Goal: Information Seeking & Learning: Learn about a topic

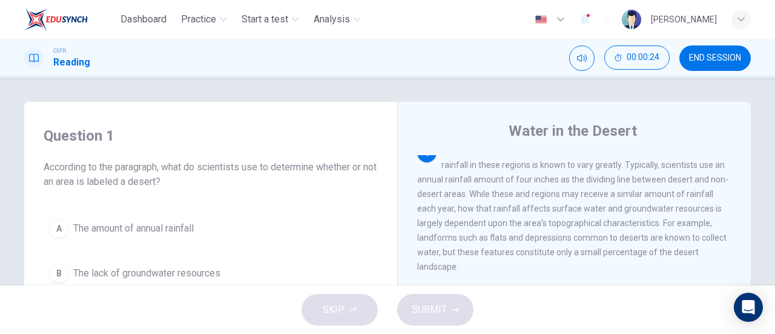
scroll to position [18, 0]
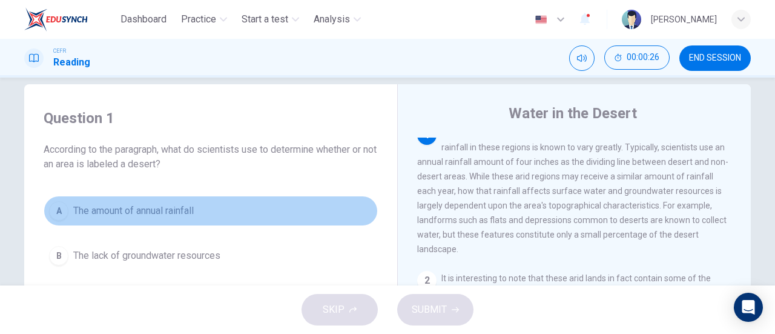
click at [184, 205] on span "The amount of annual rainfall" at bounding box center [133, 210] width 120 height 15
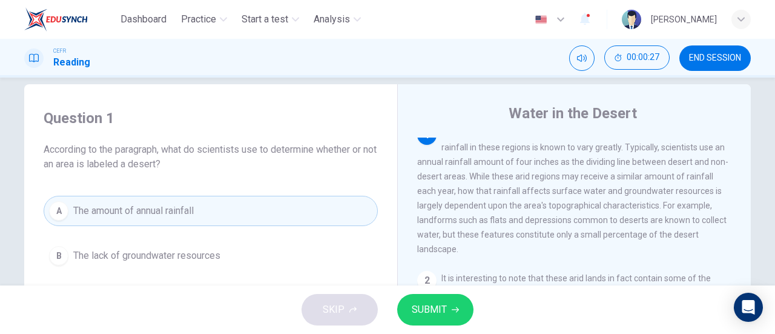
drag, startPoint x: 418, startPoint y: 291, endPoint x: 421, endPoint y: 315, distance: 23.8
click at [421, 315] on div "SKIP SUBMIT" at bounding box center [387, 309] width 775 height 48
click at [421, 315] on span "SUBMIT" at bounding box center [429, 309] width 35 height 17
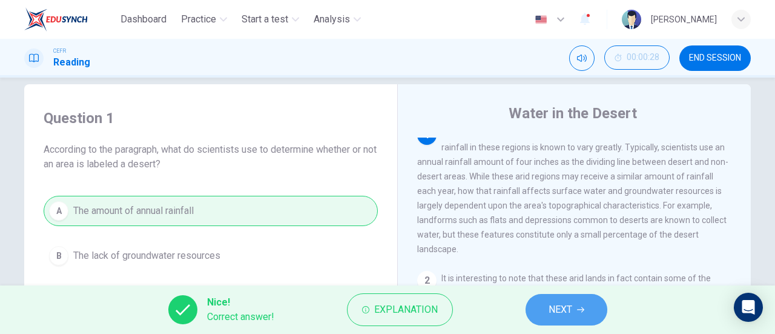
click at [595, 313] on button "NEXT" at bounding box center [566, 309] width 82 height 31
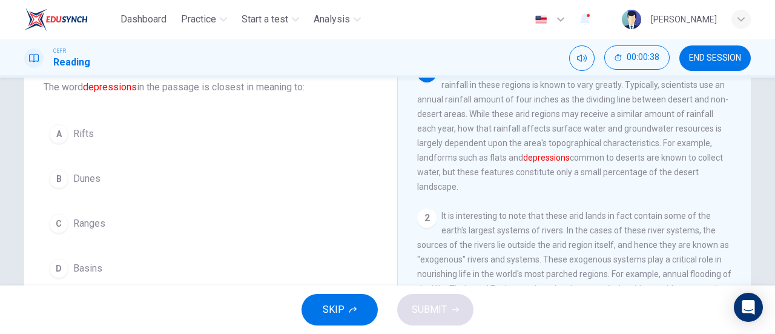
scroll to position [84, 0]
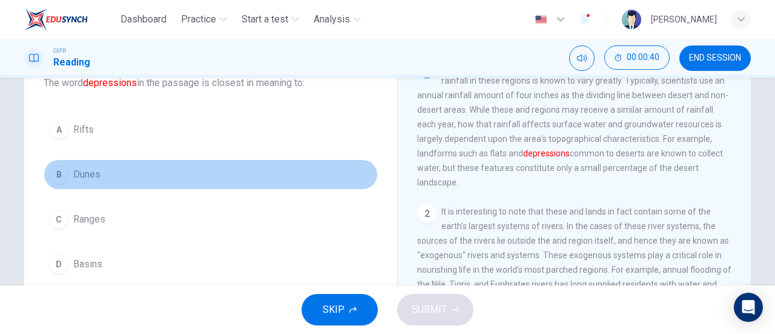
click at [102, 177] on button "B Dunes" at bounding box center [211, 174] width 334 height 30
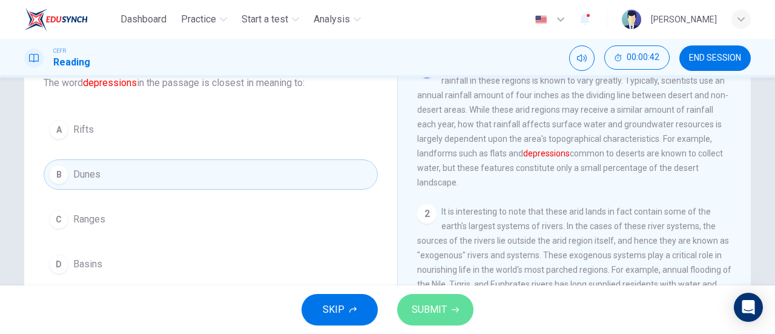
click at [423, 315] on span "SUBMIT" at bounding box center [429, 309] width 35 height 17
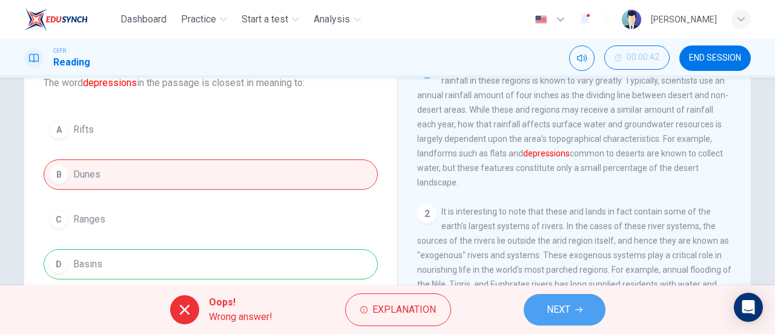
click at [573, 303] on button "NEXT" at bounding box center [565, 309] width 82 height 31
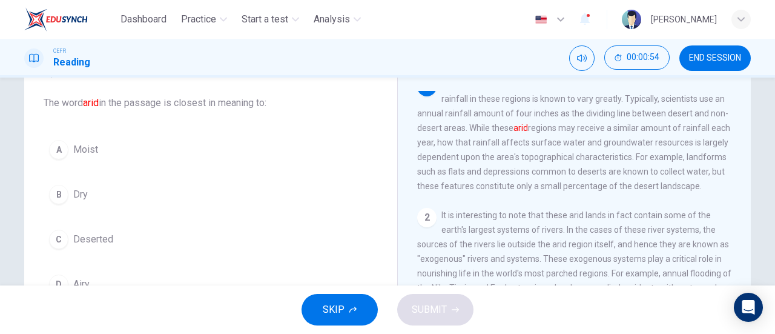
scroll to position [15, 0]
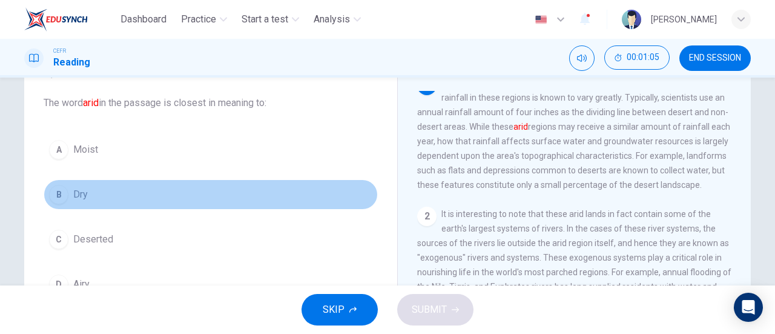
click at [180, 196] on button "B Dry" at bounding box center [211, 194] width 334 height 30
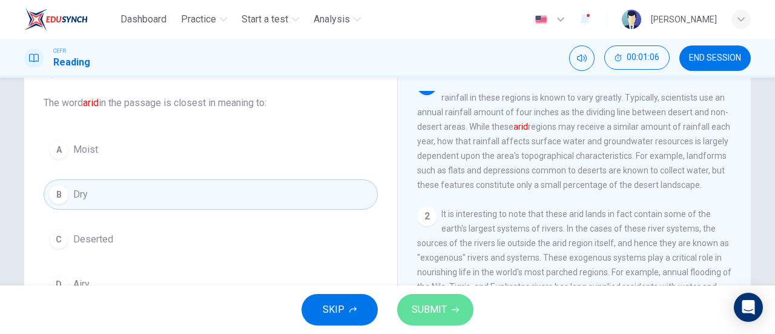
click at [436, 301] on span "SUBMIT" at bounding box center [429, 309] width 35 height 17
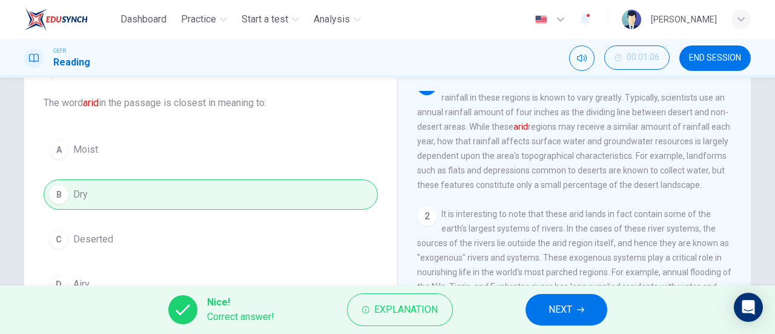
click at [559, 311] on span "NEXT" at bounding box center [560, 309] width 24 height 17
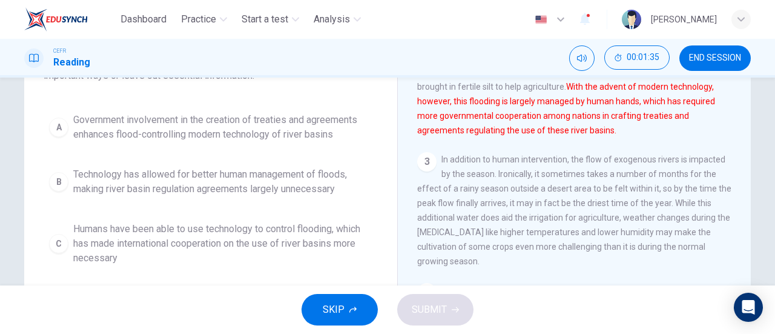
scroll to position [122, 0]
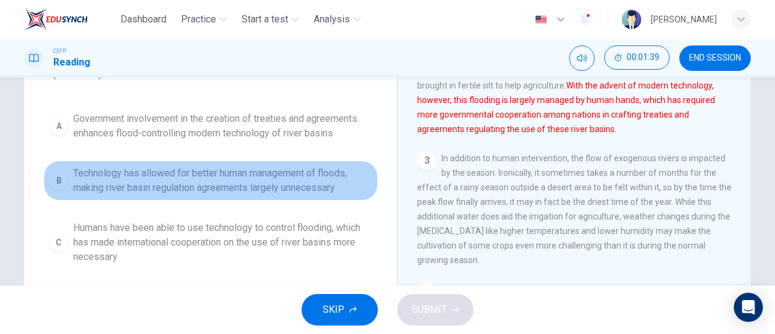
click at [295, 191] on span "Technology has allowed for better human management of floods, making river basi…" at bounding box center [222, 180] width 299 height 29
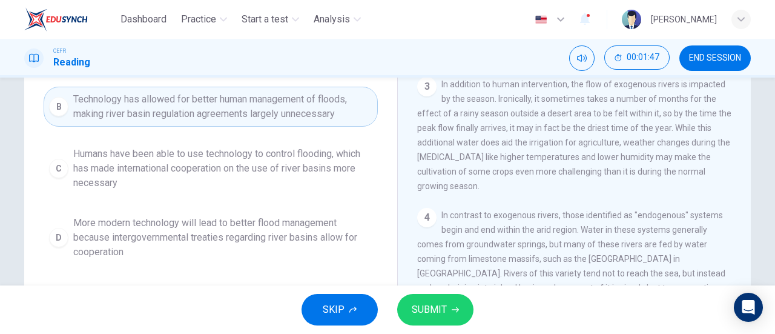
scroll to position [196, 0]
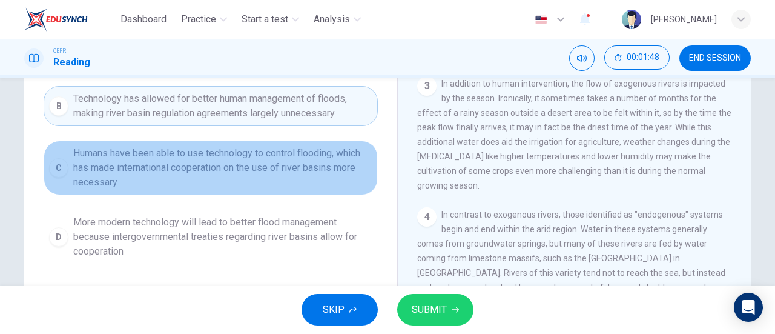
click at [279, 163] on span "Humans have been able to use technology to control flooding, which has made int…" at bounding box center [222, 168] width 299 height 44
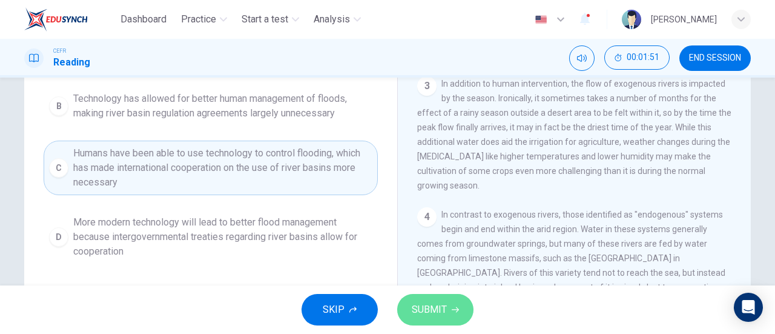
click at [453, 311] on icon "button" at bounding box center [455, 309] width 7 height 7
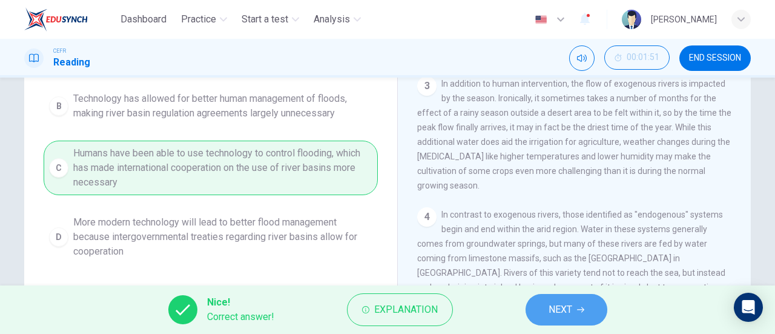
click at [538, 314] on button "NEXT" at bounding box center [566, 309] width 82 height 31
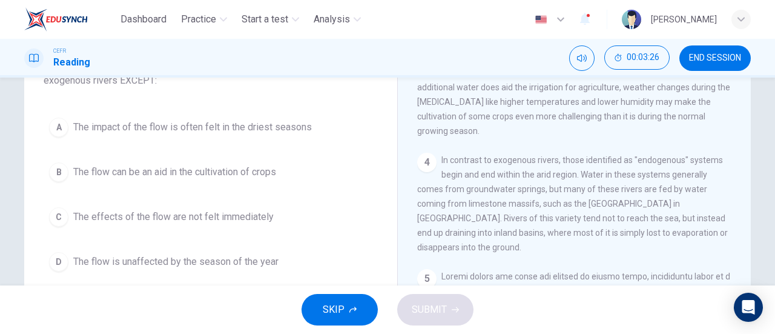
scroll to position [147, 0]
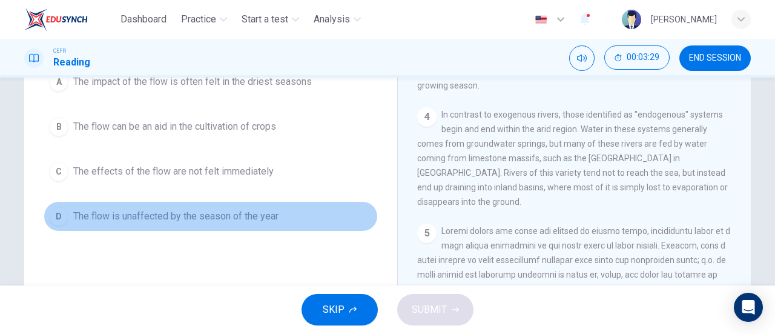
click at [231, 227] on button "D The flow is unaffected by the season of the year" at bounding box center [211, 216] width 334 height 30
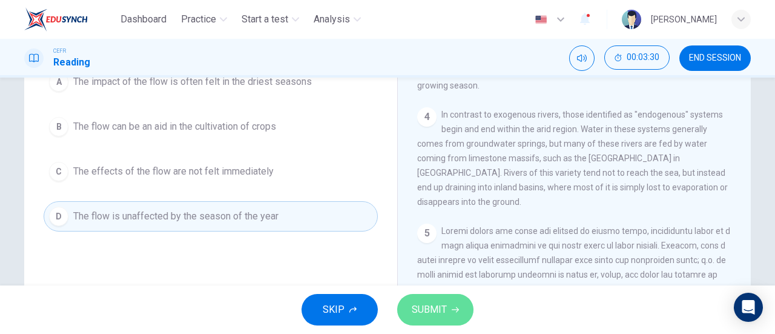
click at [456, 296] on button "SUBMIT" at bounding box center [435, 309] width 76 height 31
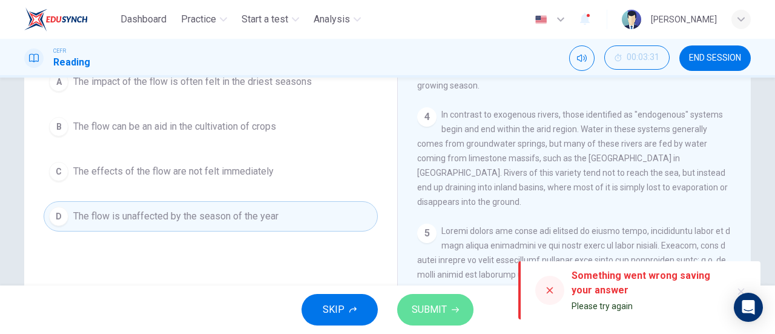
click at [458, 316] on button "SUBMIT" at bounding box center [435, 309] width 76 height 31
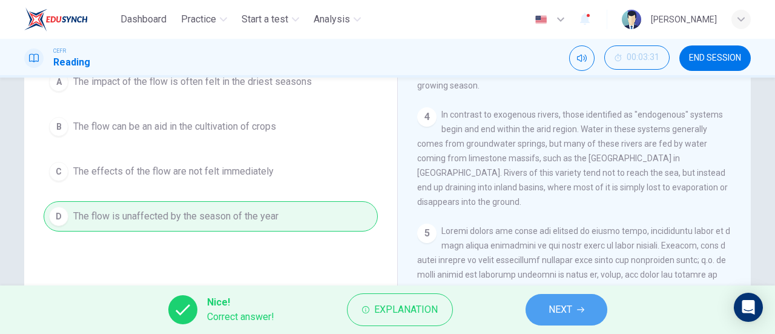
click at [580, 308] on icon "button" at bounding box center [580, 309] width 7 height 7
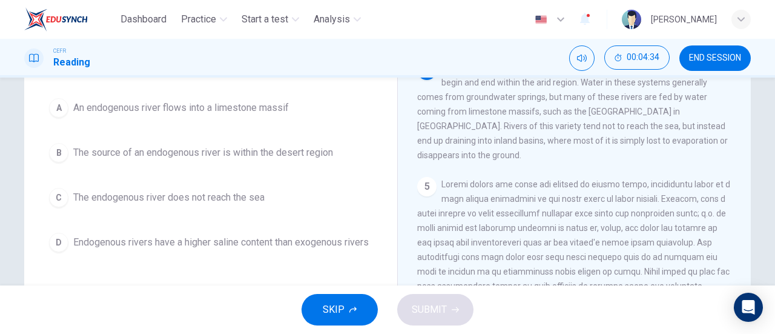
scroll to position [121, 0]
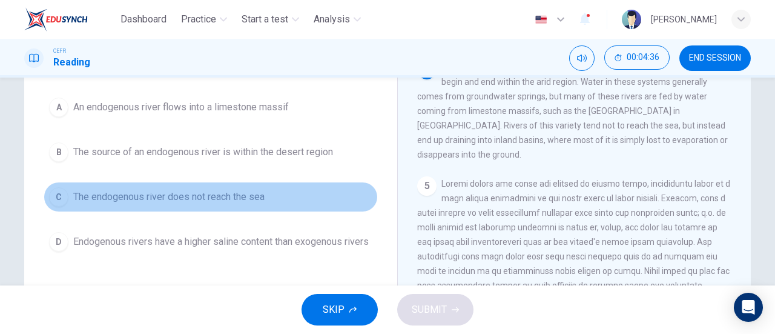
click at [249, 191] on span "The endogenous river does not reach the sea" at bounding box center [168, 196] width 191 height 15
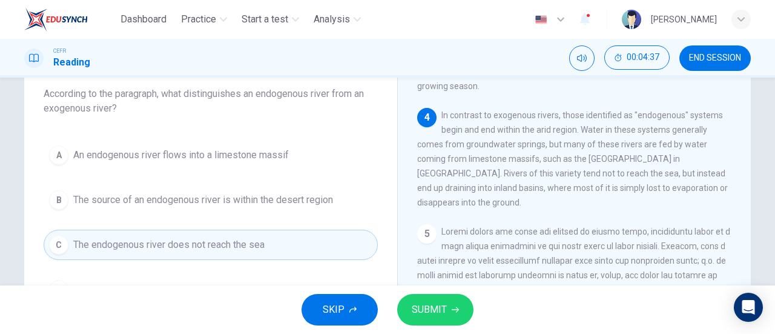
scroll to position [59, 0]
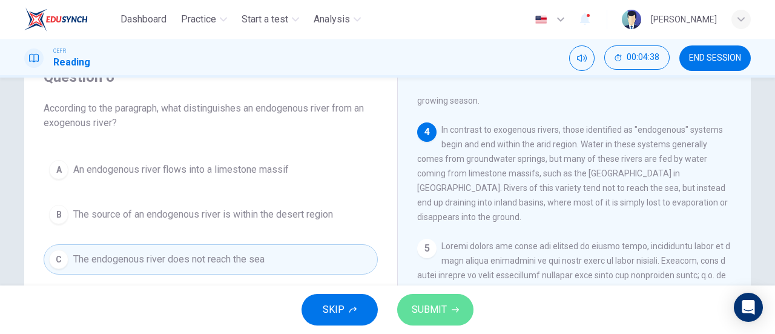
click at [412, 308] on span "SUBMIT" at bounding box center [429, 309] width 35 height 17
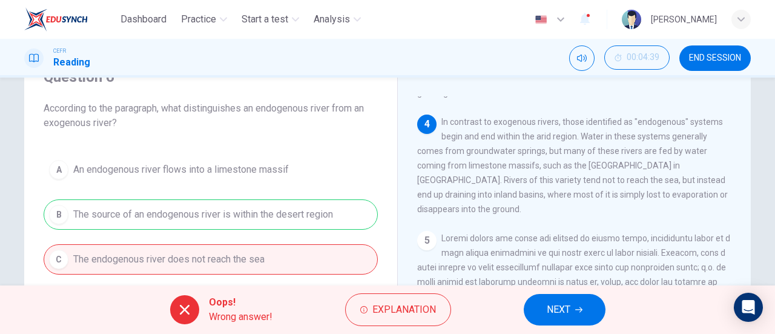
scroll to position [418, 0]
click at [593, 292] on div "Oops! Wrong answer! Explanation NEXT" at bounding box center [387, 309] width 775 height 48
click at [585, 307] on button "NEXT" at bounding box center [565, 309] width 82 height 31
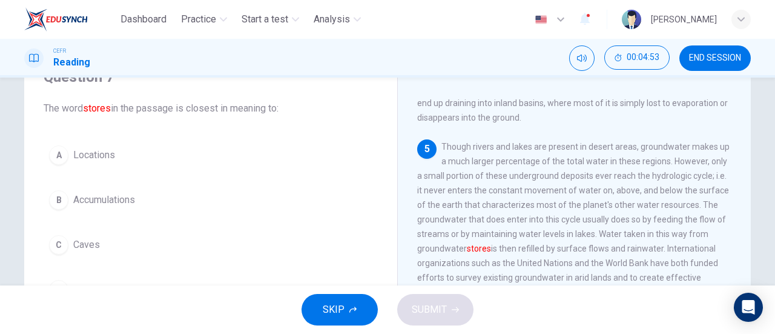
scroll to position [510, 0]
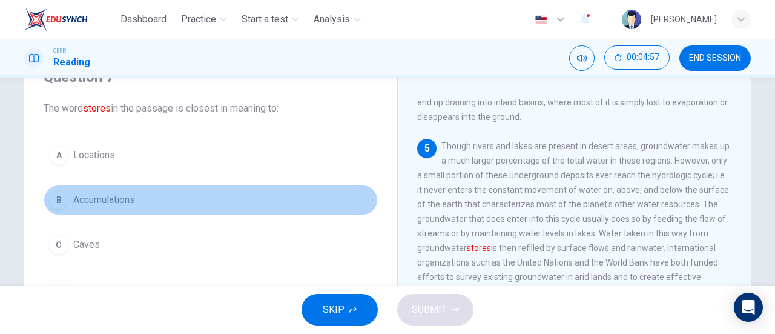
click at [181, 194] on button "B Accumulations" at bounding box center [211, 200] width 334 height 30
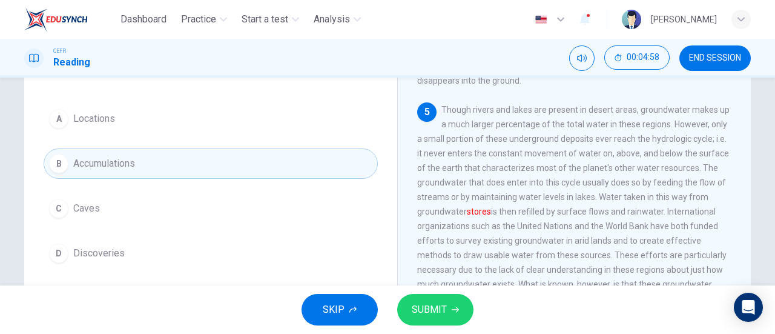
scroll to position [96, 0]
click at [443, 303] on span "SUBMIT" at bounding box center [429, 309] width 35 height 17
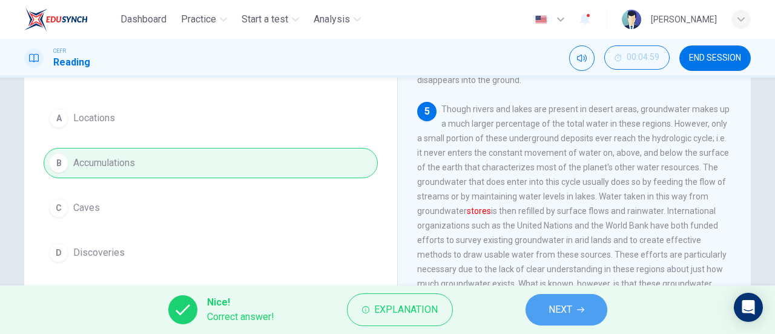
click at [555, 308] on span "NEXT" at bounding box center [560, 309] width 24 height 17
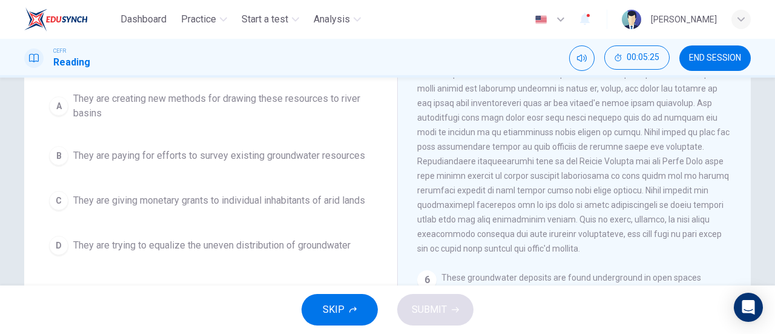
scroll to position [128, 0]
click at [432, 182] on span at bounding box center [573, 145] width 313 height 213
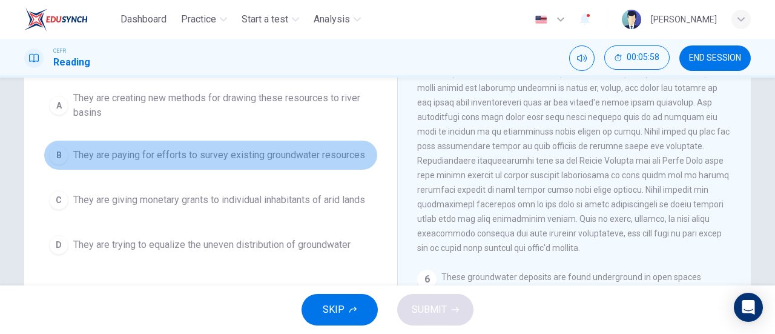
click at [310, 142] on button "B They are paying for efforts to survey existing groundwater resources" at bounding box center [211, 155] width 334 height 30
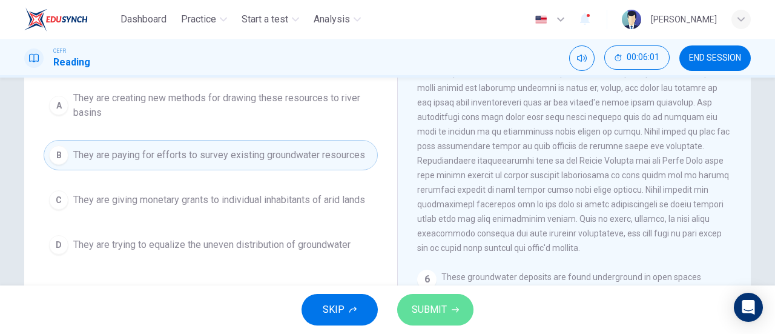
click at [432, 313] on span "SUBMIT" at bounding box center [429, 309] width 35 height 17
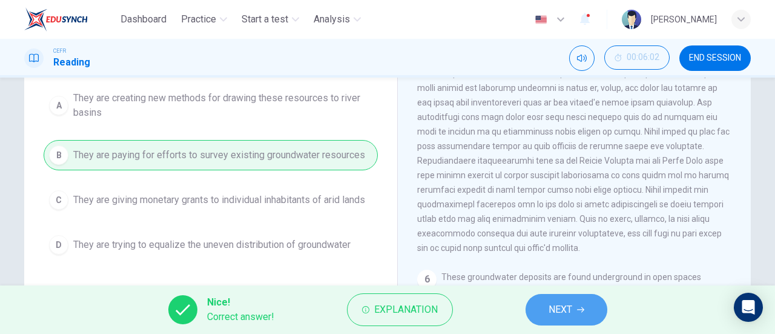
click at [601, 303] on button "NEXT" at bounding box center [566, 309] width 82 height 31
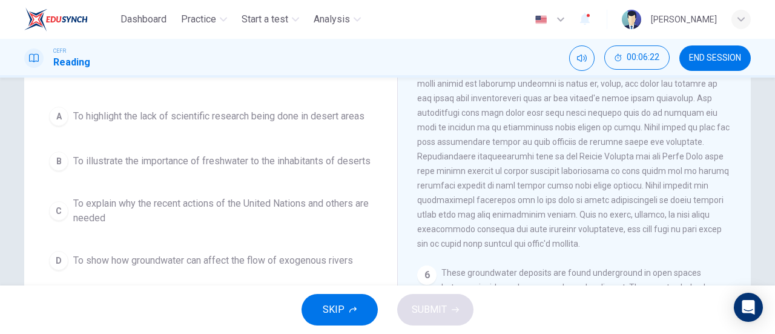
scroll to position [567, 0]
click at [510, 224] on span at bounding box center [573, 141] width 313 height 213
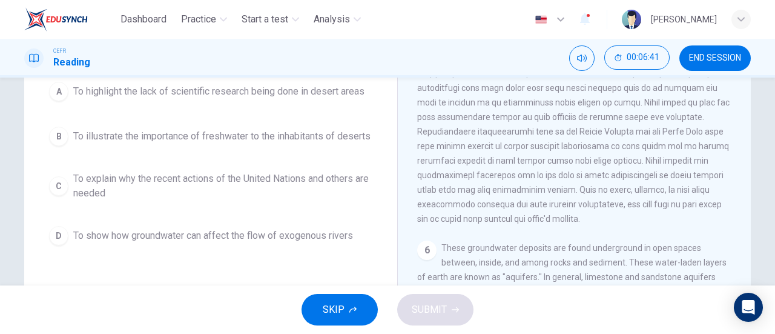
scroll to position [107, 0]
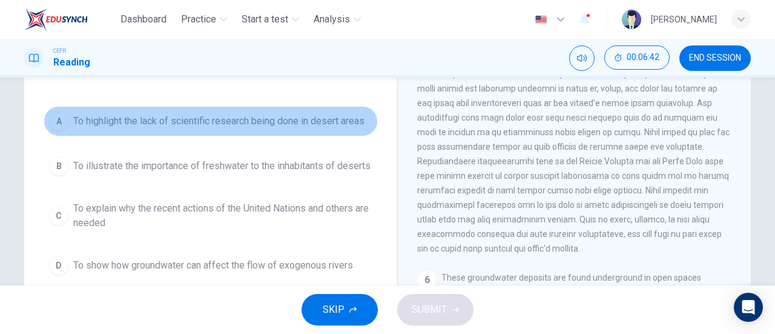
click at [291, 119] on span "To highlight the lack of scientific research being done in desert areas" at bounding box center [218, 121] width 291 height 15
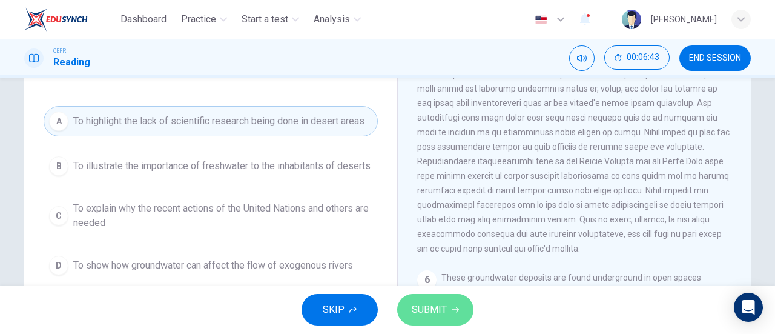
click at [422, 307] on span "SUBMIT" at bounding box center [429, 309] width 35 height 17
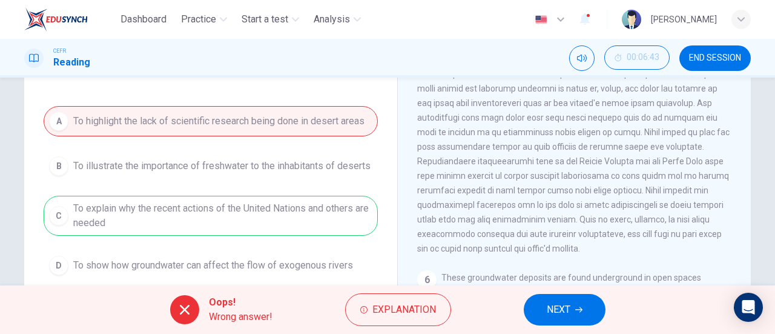
click at [538, 307] on button "NEXT" at bounding box center [565, 309] width 82 height 31
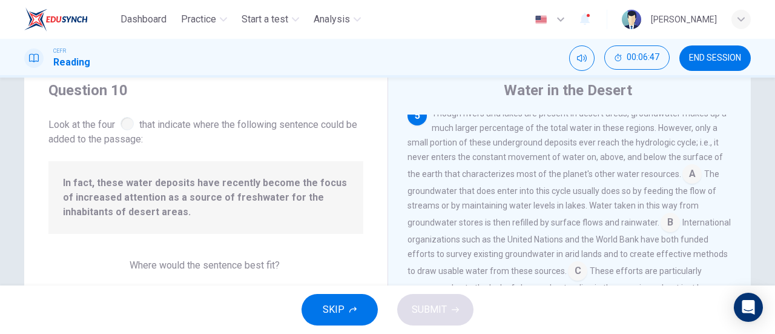
scroll to position [512, 0]
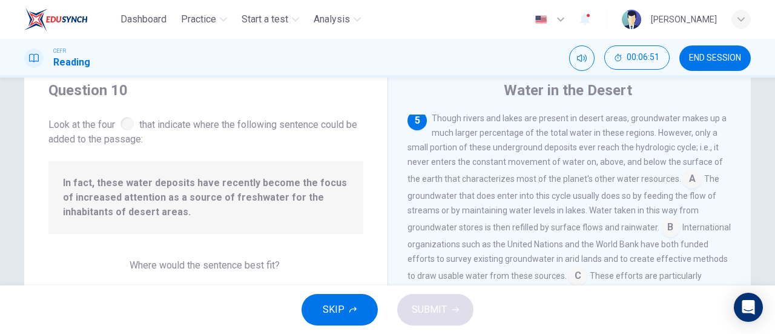
click at [685, 189] on input at bounding box center [691, 179] width 19 height 19
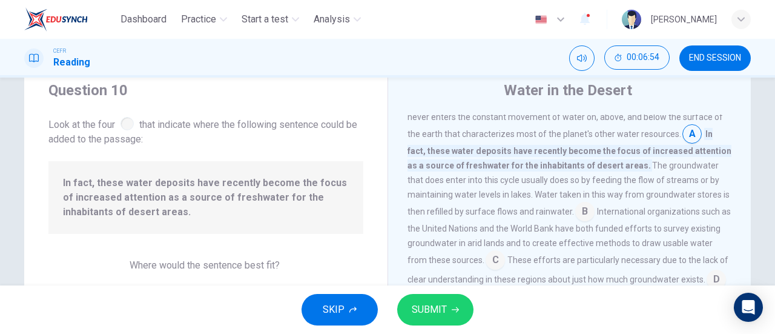
scroll to position [558, 0]
click at [582, 221] on input at bounding box center [584, 211] width 19 height 19
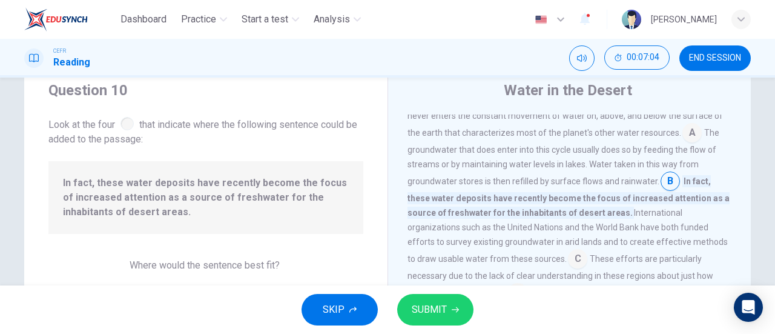
scroll to position [596, 0]
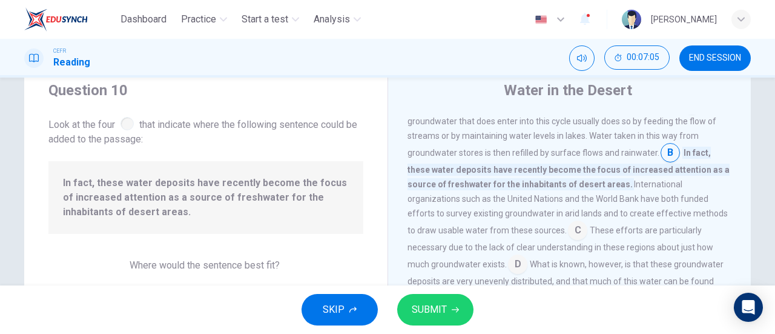
click at [512, 266] on span "What is known, however, is that these groundwater deposits are very unevenly di…" at bounding box center [565, 279] width 316 height 41
click at [460, 293] on div "SKIP SUBMIT" at bounding box center [387, 309] width 775 height 48
click at [450, 303] on button "SUBMIT" at bounding box center [435, 309] width 76 height 31
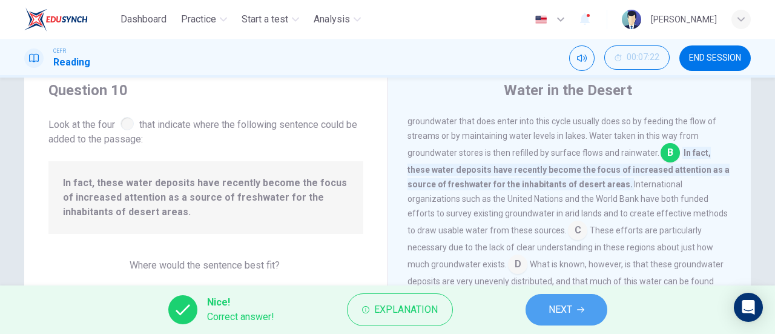
click at [555, 305] on span "NEXT" at bounding box center [560, 309] width 24 height 17
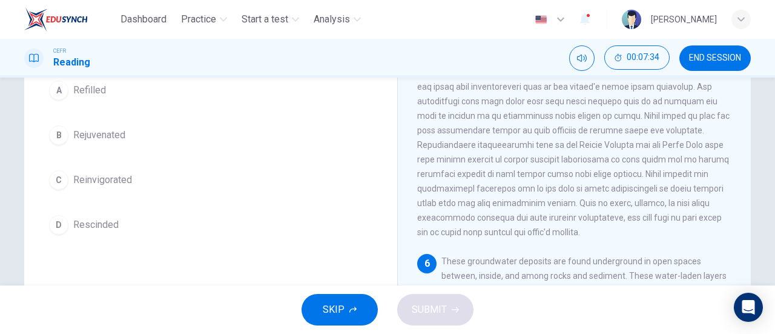
scroll to position [124, 0]
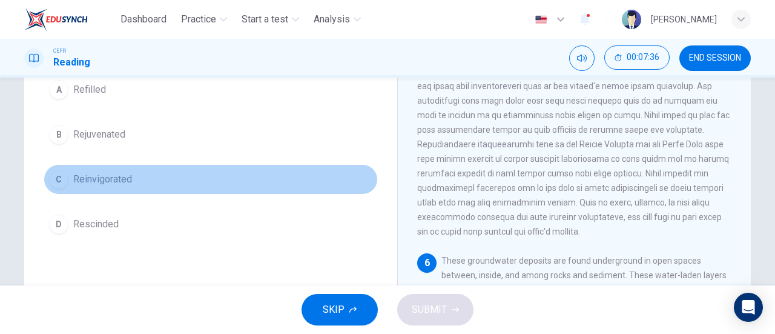
click at [142, 177] on button "C Reinvigorated" at bounding box center [211, 179] width 334 height 30
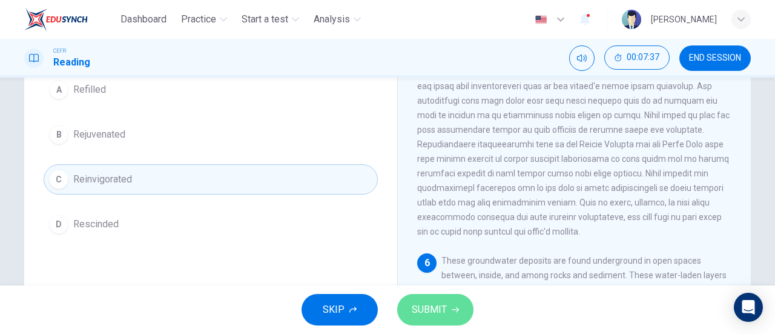
click at [456, 310] on icon "button" at bounding box center [455, 309] width 7 height 7
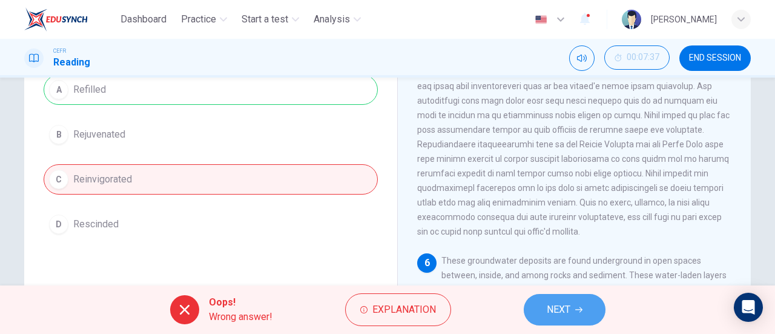
click at [562, 303] on span "NEXT" at bounding box center [559, 309] width 24 height 17
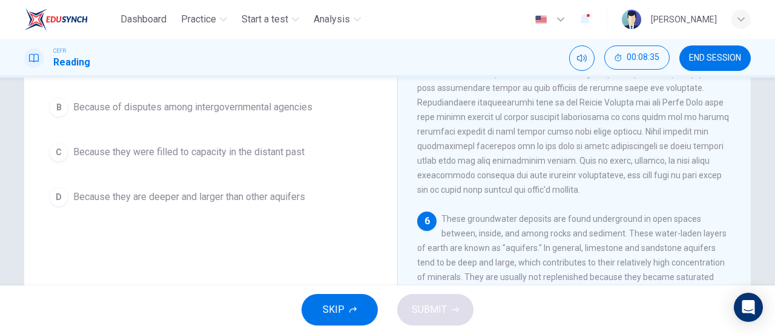
scroll to position [165, 0]
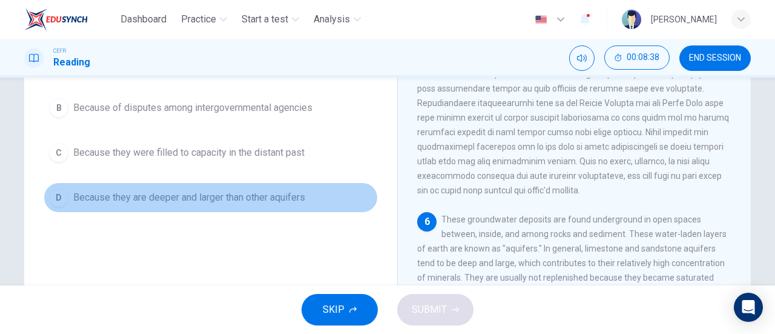
click at [283, 204] on button "D Because they are deeper and larger than other aquifers" at bounding box center [211, 197] width 334 height 30
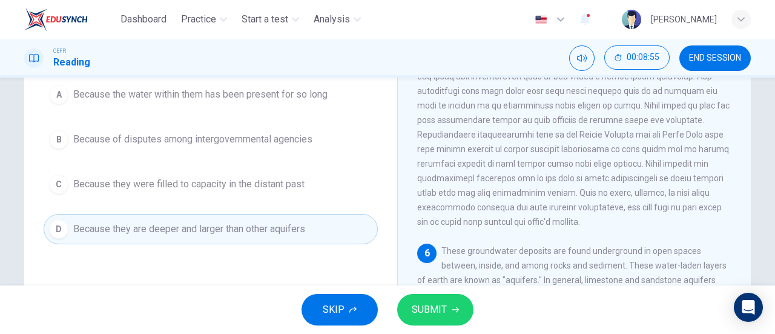
scroll to position [133, 0]
click at [278, 110] on div "A Because the water within them has been present for so long B Because of dispu…" at bounding box center [211, 162] width 334 height 165
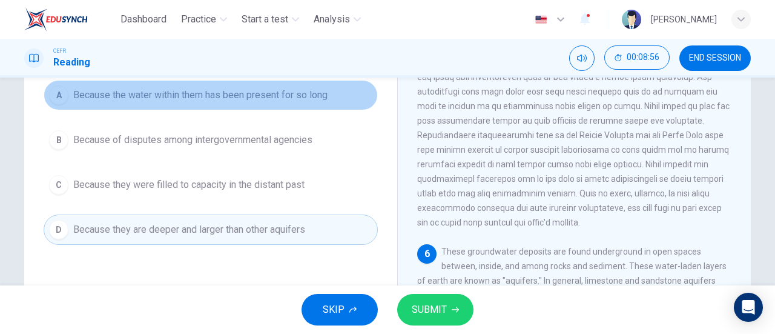
click at [296, 105] on button "A Because the water within them has been present for so long" at bounding box center [211, 95] width 334 height 30
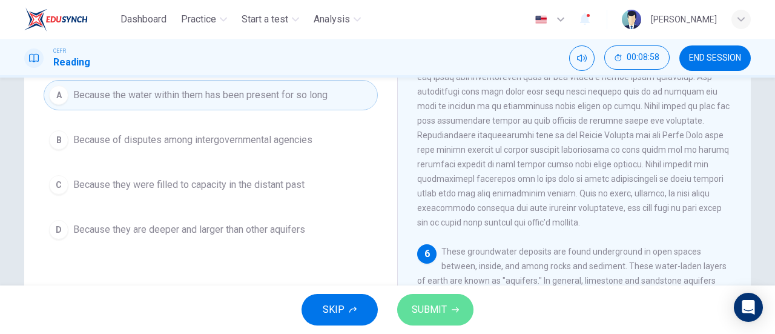
click at [453, 303] on button "SUBMIT" at bounding box center [435, 309] width 76 height 31
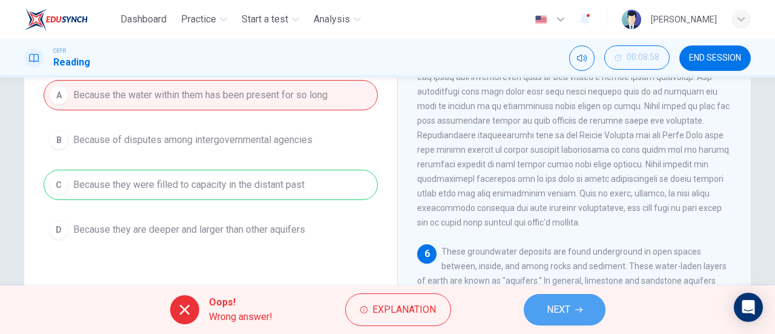
click at [559, 300] on button "NEXT" at bounding box center [565, 309] width 82 height 31
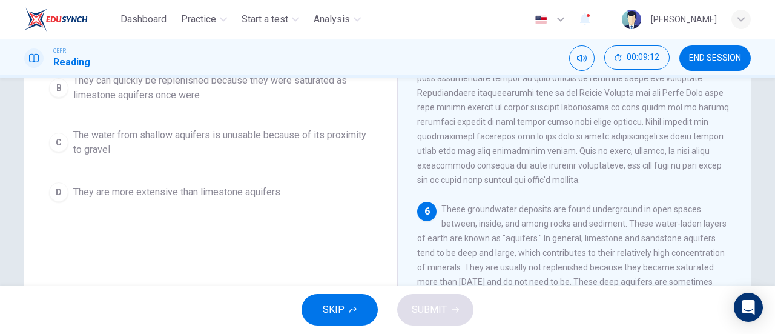
scroll to position [220, 0]
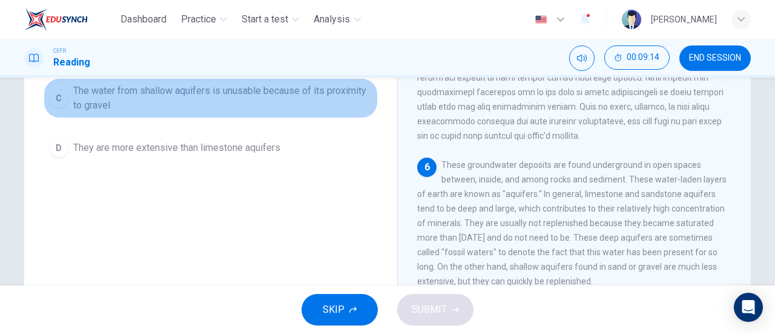
click at [317, 94] on span "The water from shallow aquifers is unusable because of its proximity to gravel" at bounding box center [222, 98] width 299 height 29
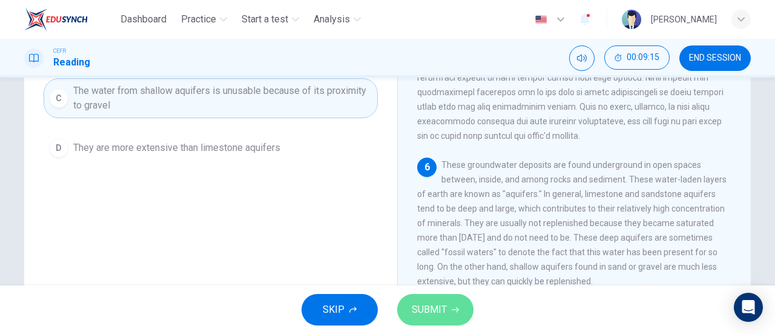
click at [431, 321] on button "SUBMIT" at bounding box center [435, 309] width 76 height 31
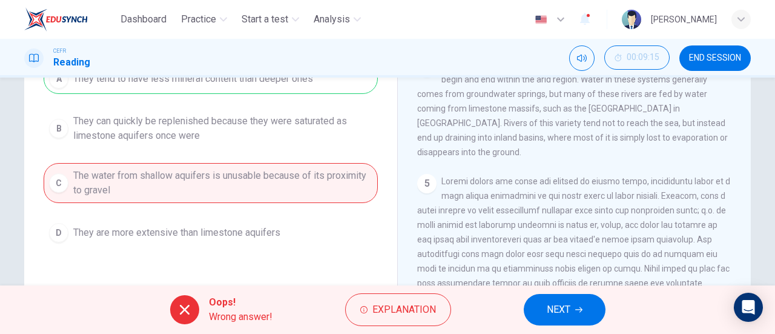
scroll to position [105, 0]
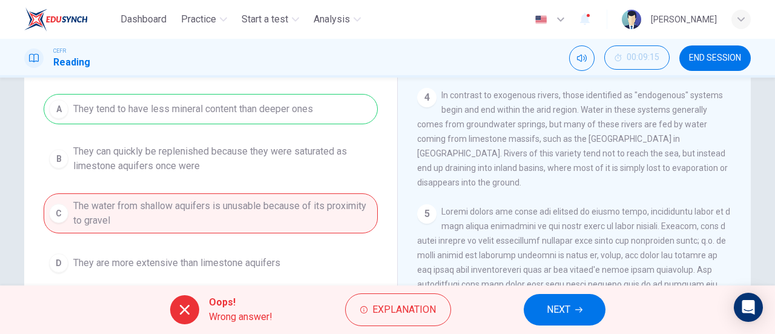
click at [551, 311] on span "NEXT" at bounding box center [559, 309] width 24 height 17
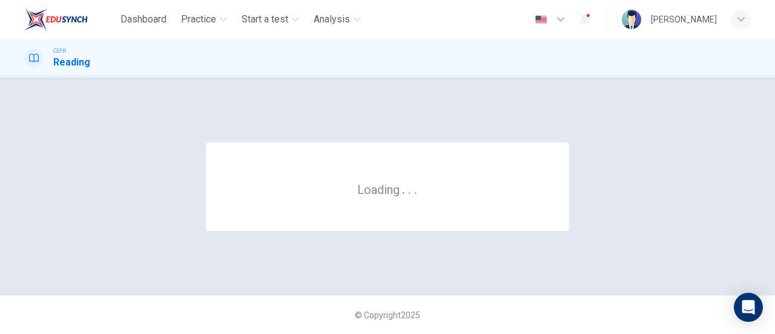
scroll to position [0, 0]
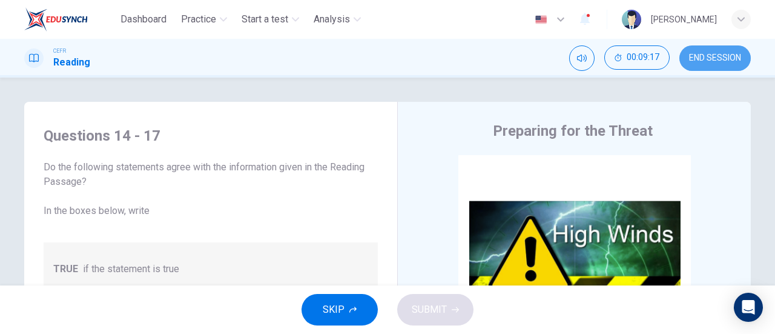
click at [728, 51] on button "END SESSION" at bounding box center [714, 57] width 71 height 25
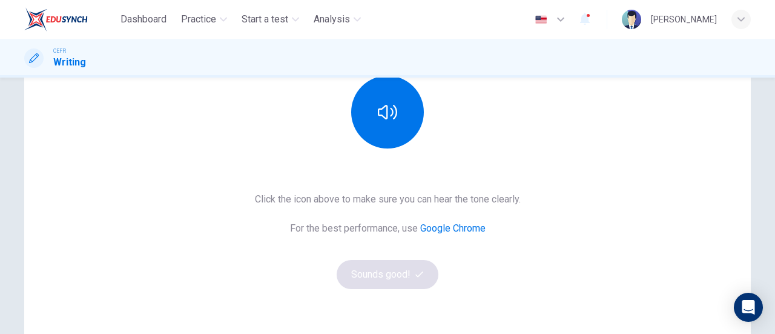
scroll to position [160, 0]
click at [360, 142] on div at bounding box center [387, 111] width 131 height 73
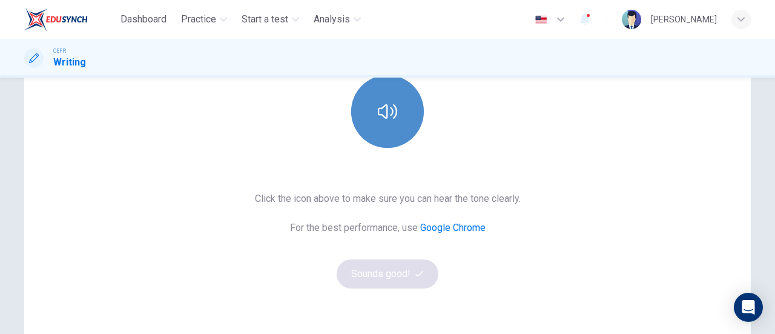
click at [371, 125] on button "button" at bounding box center [387, 111] width 73 height 73
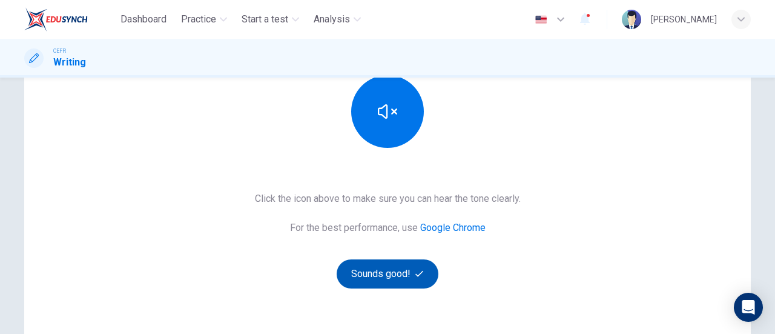
click at [404, 278] on button "Sounds good!" at bounding box center [388, 273] width 102 height 29
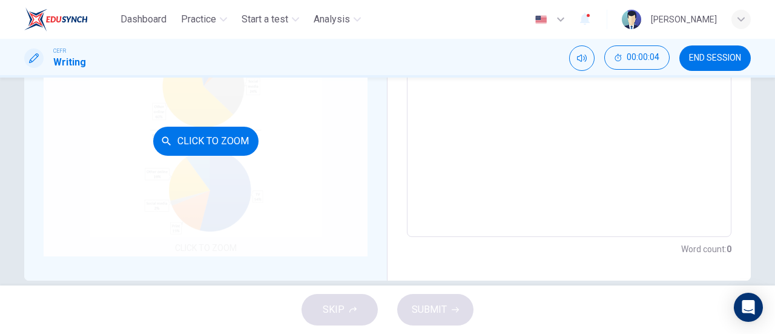
scroll to position [285, 0]
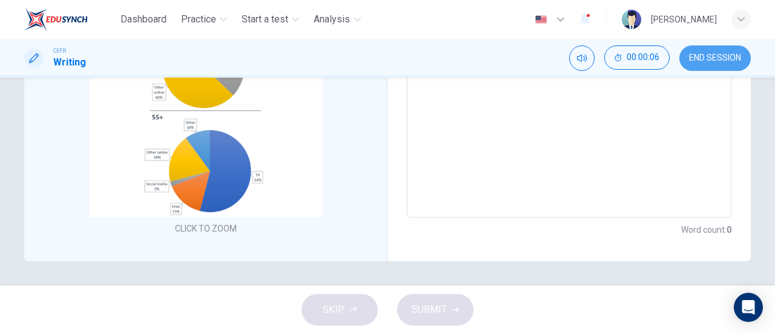
click at [705, 50] on button "END SESSION" at bounding box center [714, 57] width 71 height 25
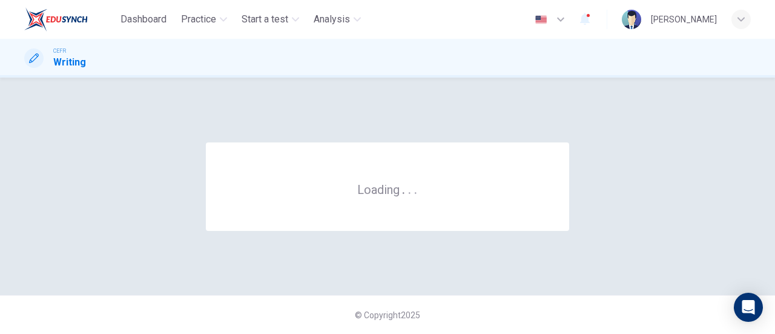
scroll to position [0, 0]
